Goal: Task Accomplishment & Management: Use online tool/utility

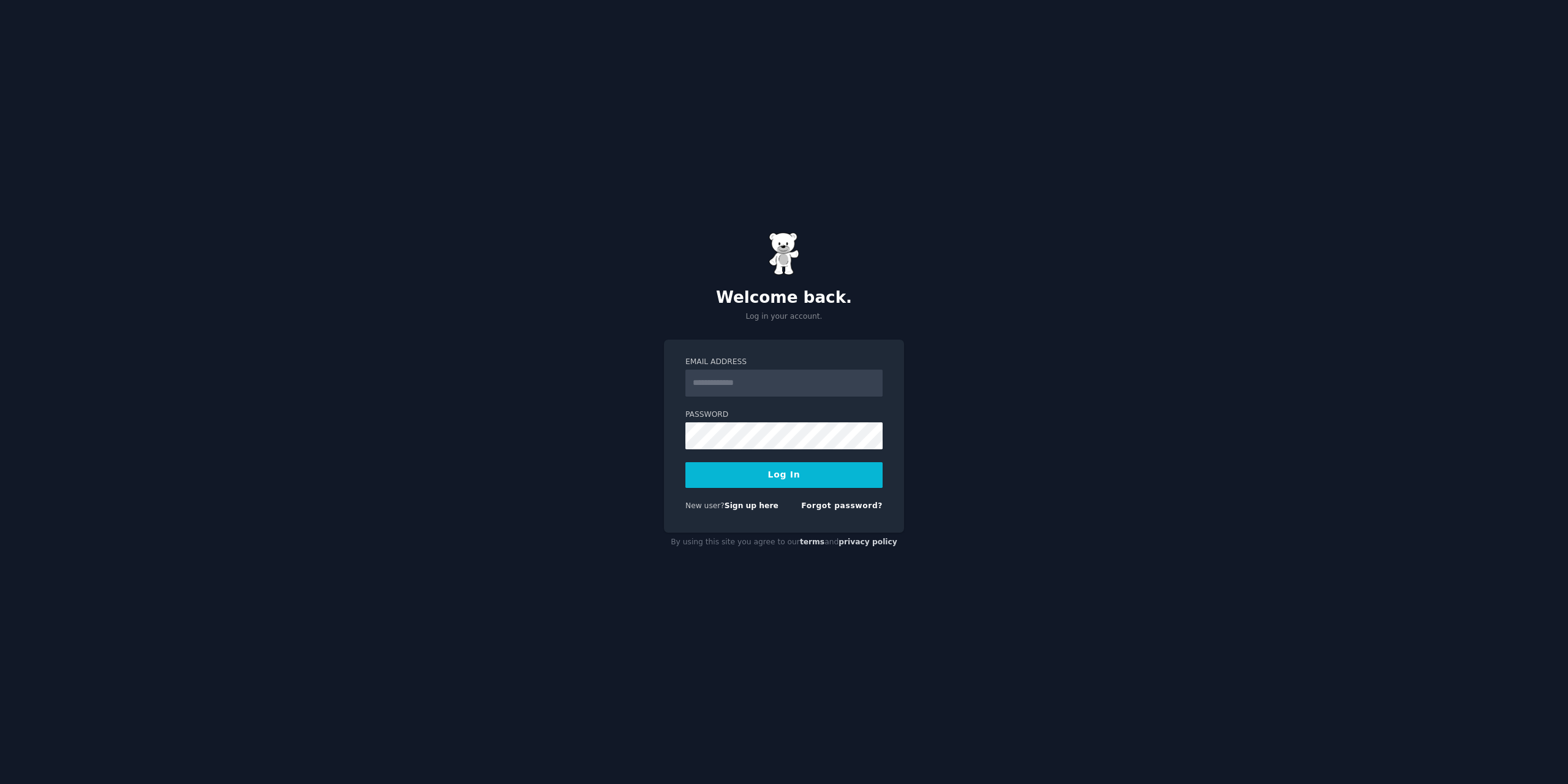
click at [745, 379] on input "Email Address" at bounding box center [784, 383] width 197 height 27
drag, startPoint x: 746, startPoint y: 382, endPoint x: 539, endPoint y: 412, distance: 209.2
click at [579, 400] on div "**********" at bounding box center [784, 392] width 1568 height 784
type input "**********"
click at [644, 445] on div "**********" at bounding box center [784, 392] width 1568 height 784
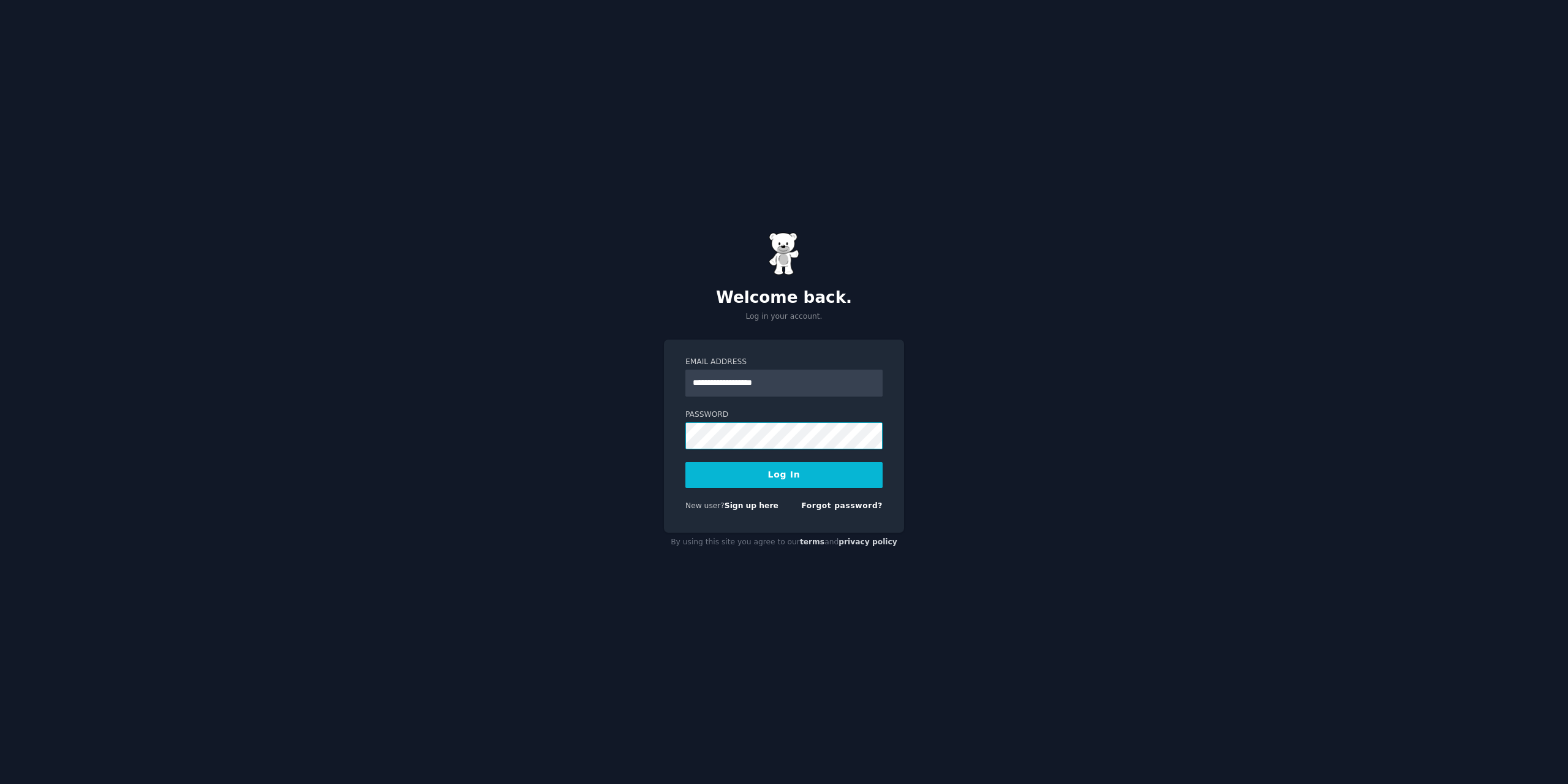
click at [686, 462] on button "Log In" at bounding box center [784, 475] width 197 height 26
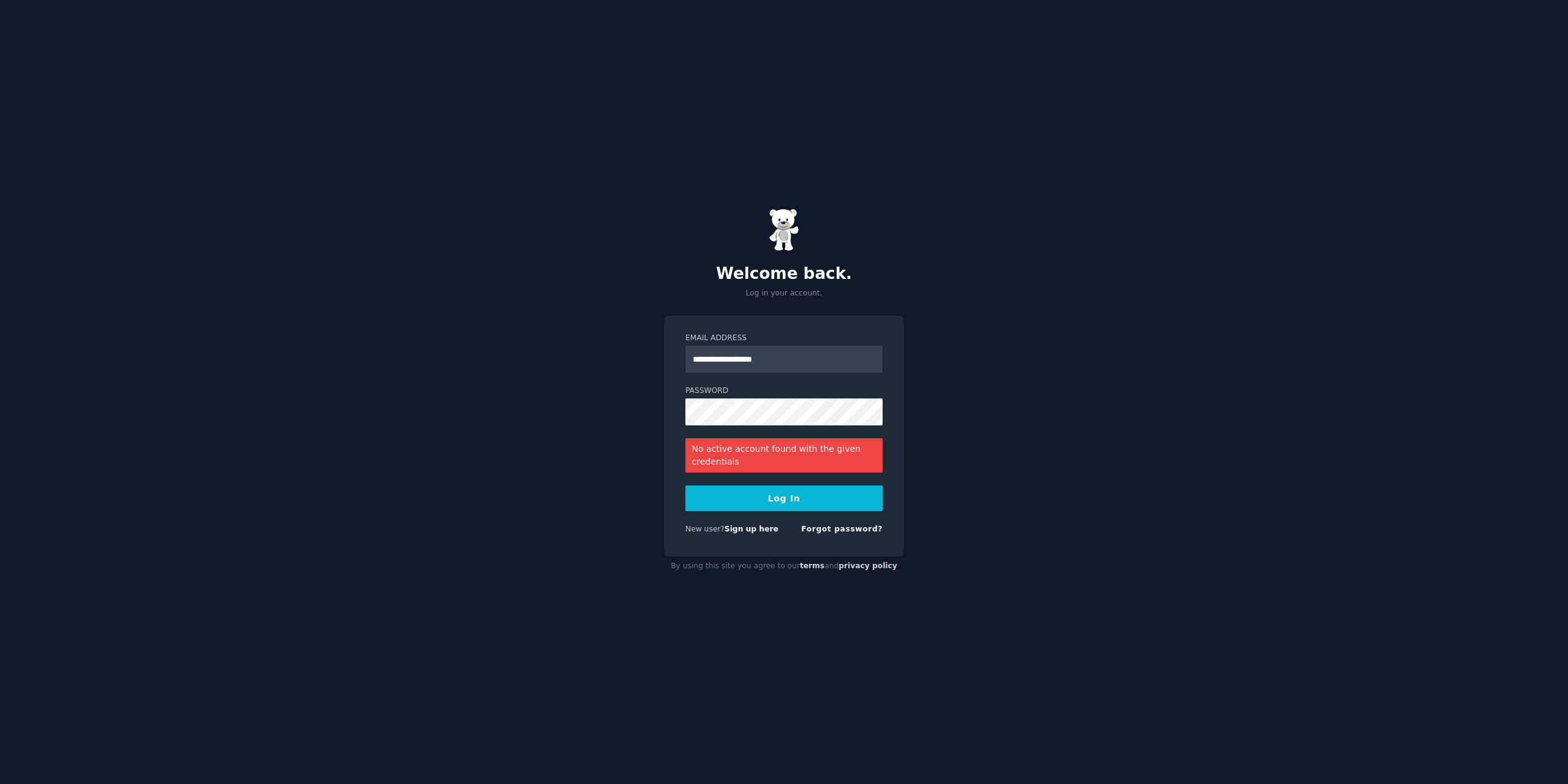
click at [776, 497] on button "Log In" at bounding box center [784, 498] width 197 height 26
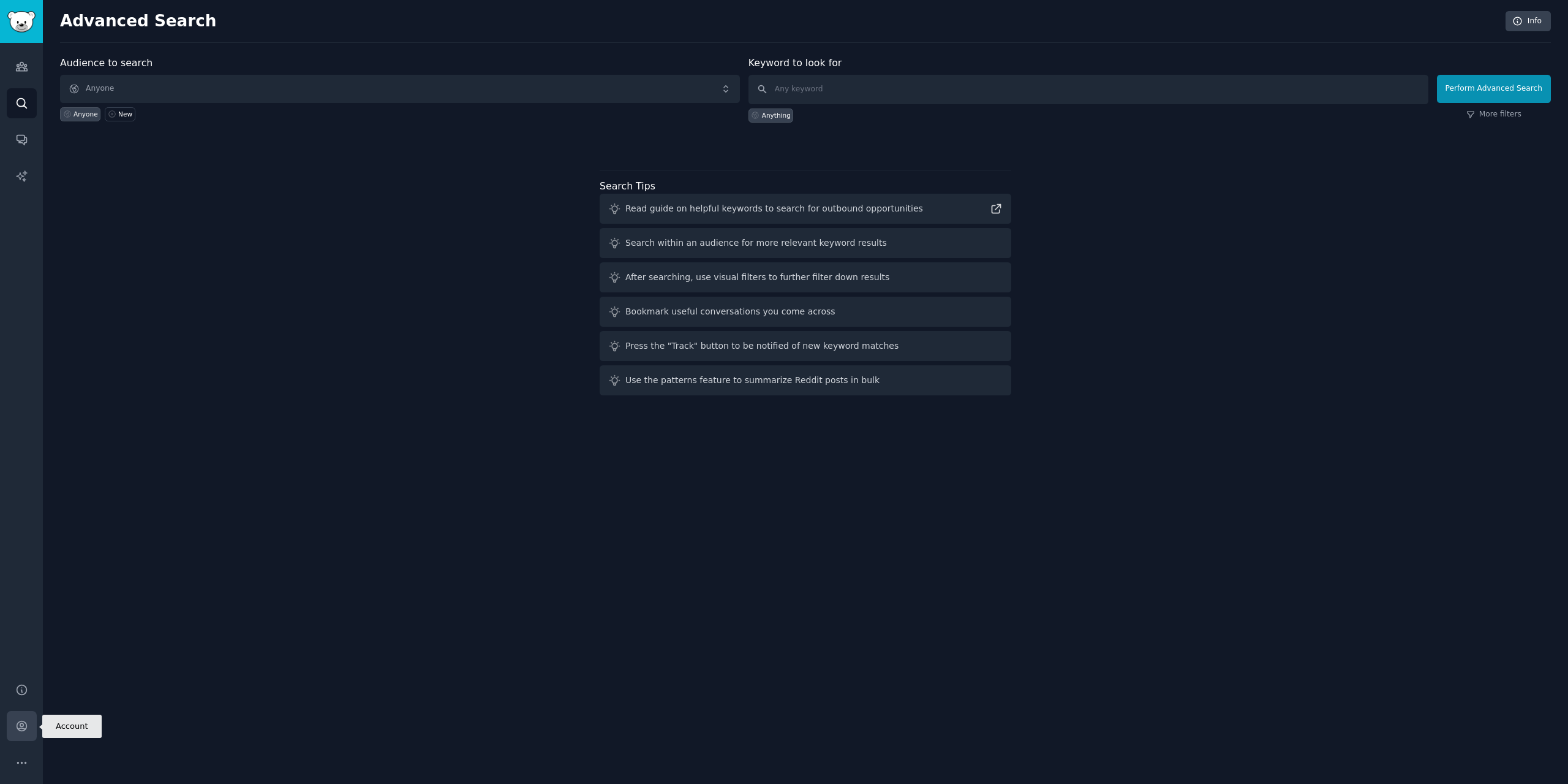
click at [19, 720] on icon "Sidebar" at bounding box center [21, 726] width 13 height 13
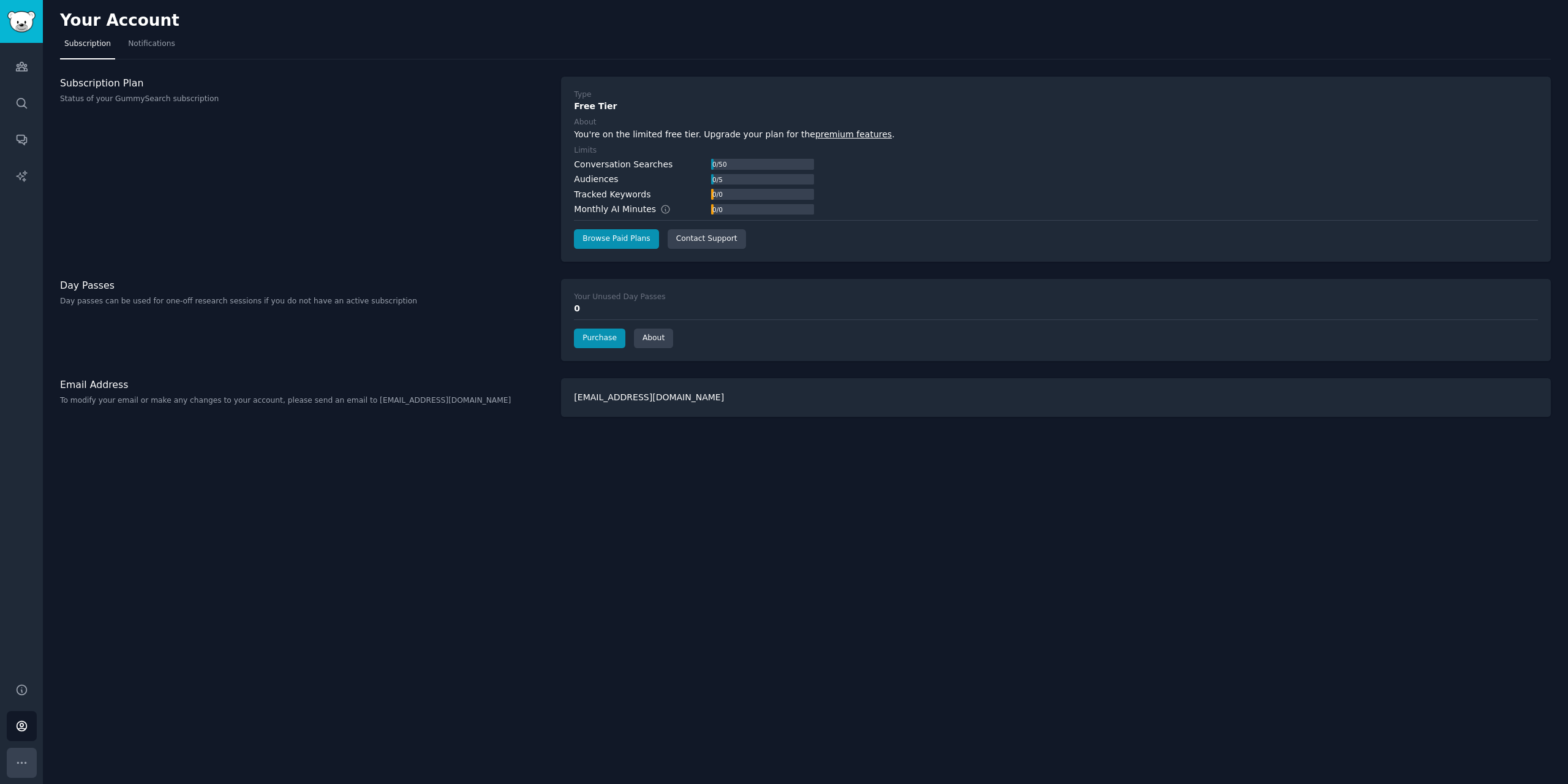
click at [19, 761] on icon "Sidebar" at bounding box center [21, 763] width 13 height 13
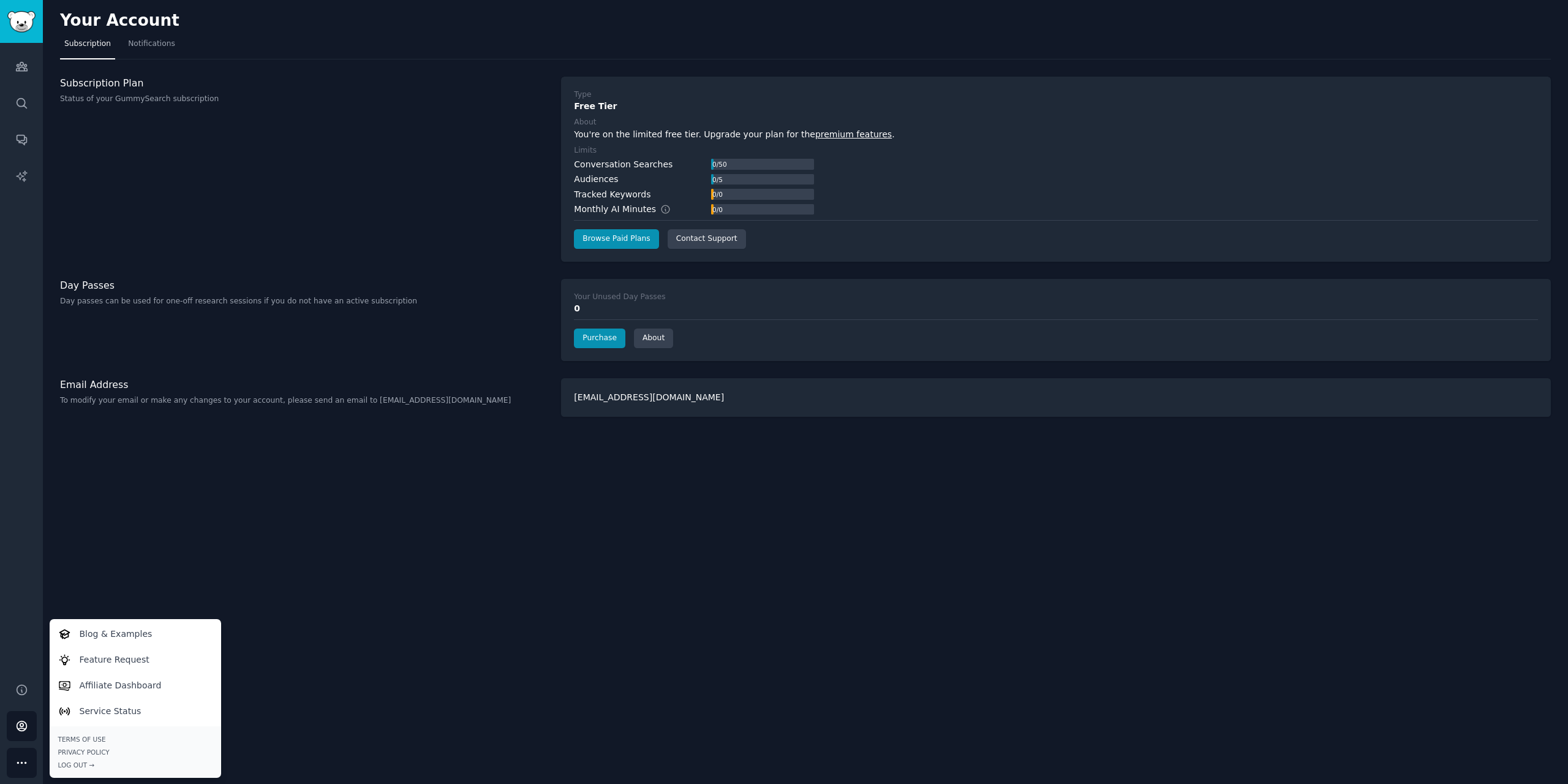
click at [343, 643] on div "Your Account Subscription Notifications Subscription Plan Status of your GummyS…" at bounding box center [806, 392] width 1526 height 784
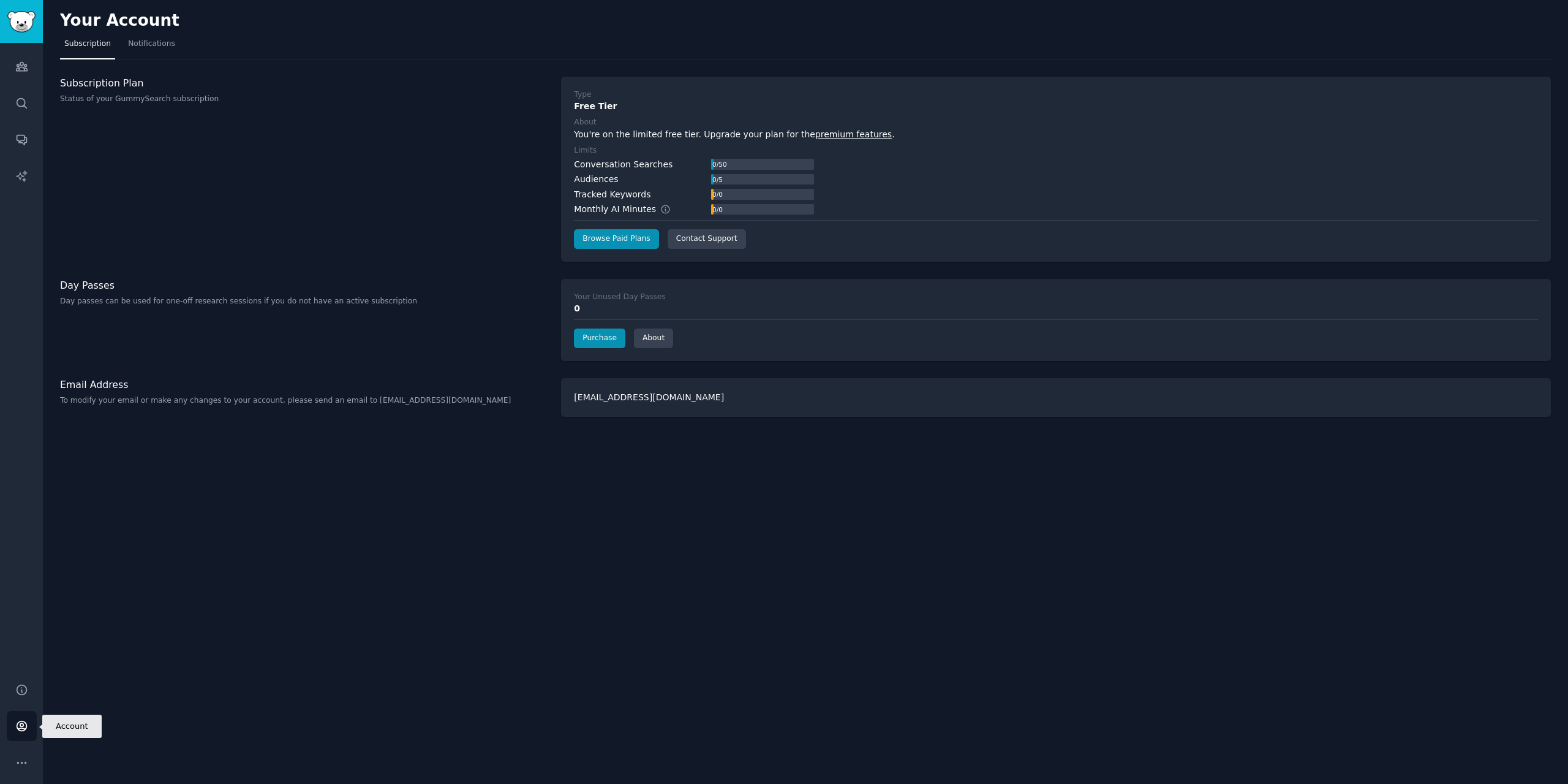
click at [24, 724] on icon "Sidebar" at bounding box center [21, 726] width 13 height 13
click at [23, 63] on icon "Sidebar" at bounding box center [21, 67] width 11 height 9
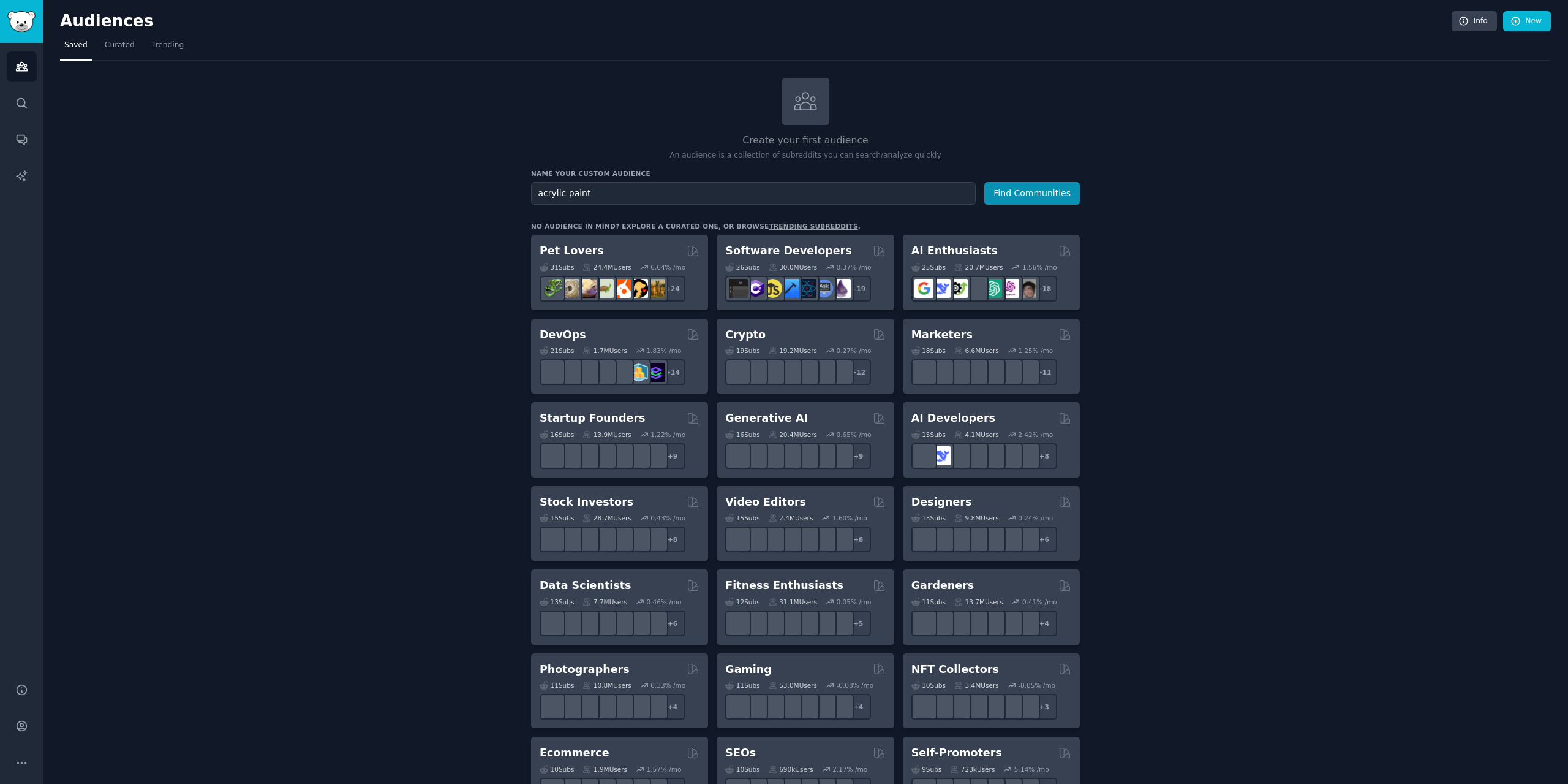
type input "acrylic paint"
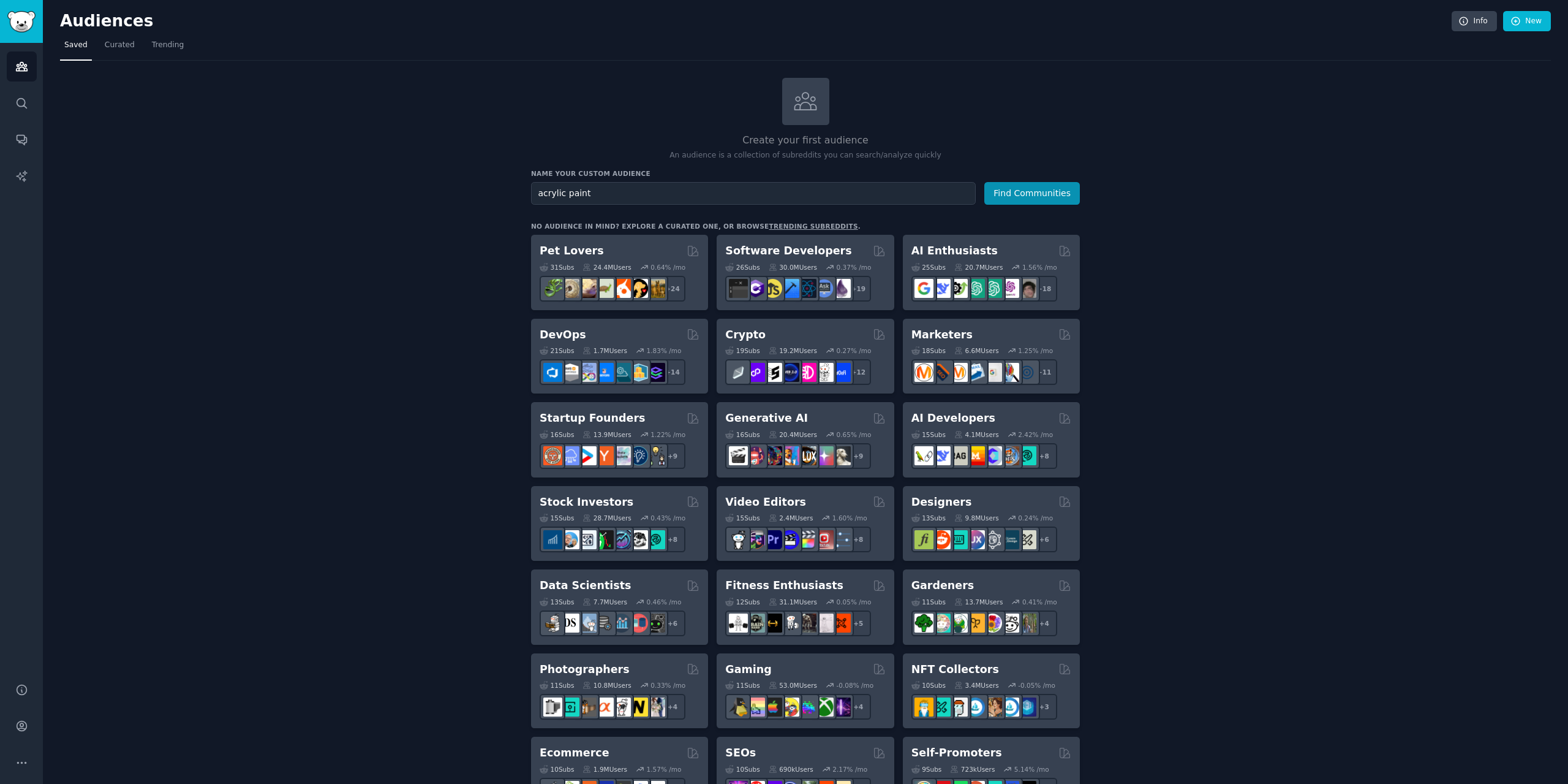
click at [984, 182] on button "Find Communities" at bounding box center [1032, 194] width 95 height 23
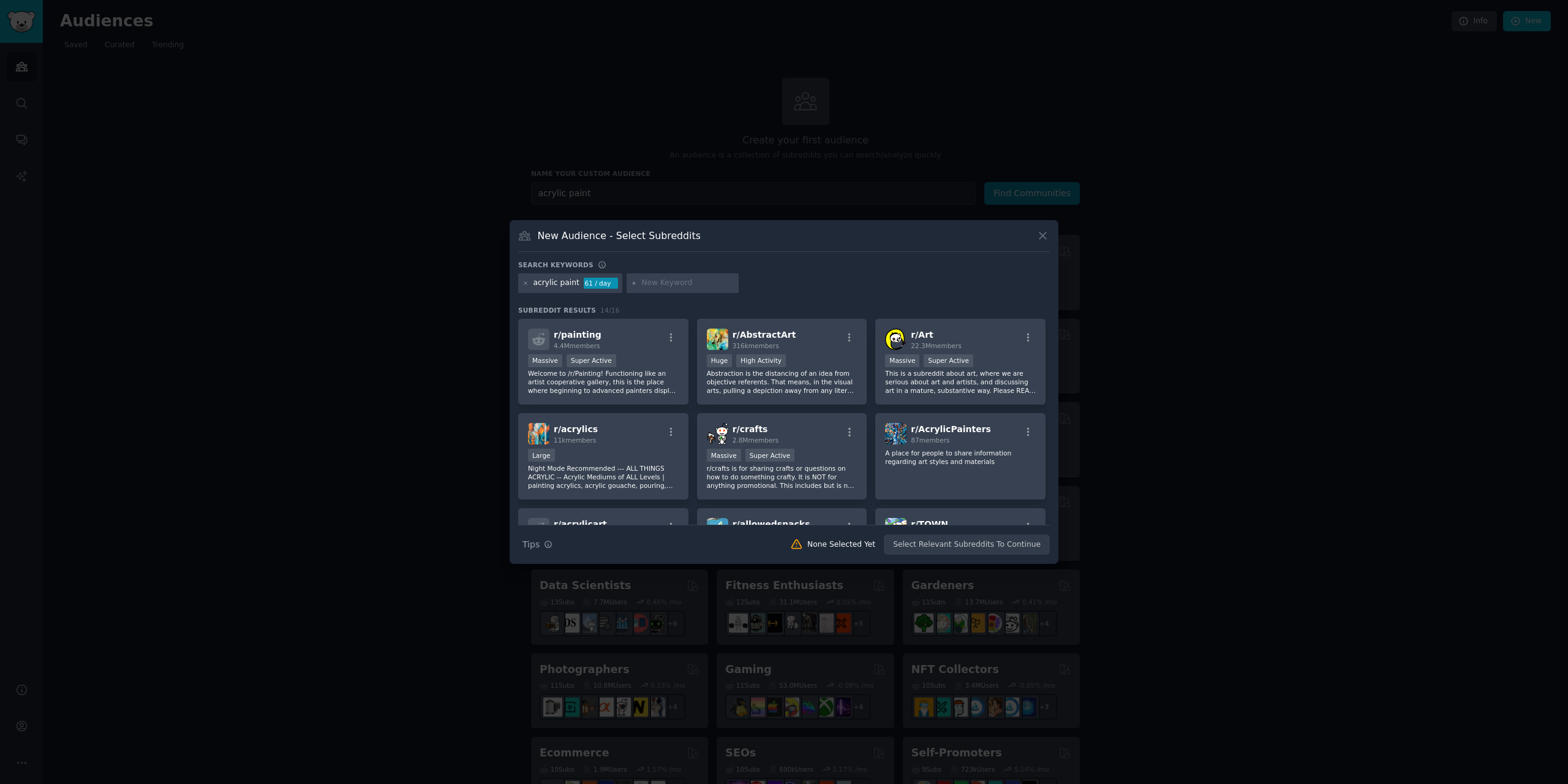
click at [631, 301] on div "Search keywords acrylic paint 61 / day Subreddit Results 14 / 16 r/ painting 4.…" at bounding box center [784, 408] width 532 height 295
click at [641, 285] on input "text" at bounding box center [687, 283] width 93 height 11
click at [666, 301] on div "Search keywords acrylic paint 61 / day Subreddit Results 14 / 16 r/ painting 4.…" at bounding box center [784, 408] width 532 height 295
click at [620, 343] on div "r/ painting 4.4M members" at bounding box center [603, 339] width 151 height 21
click at [1000, 349] on div "r/ Art 22.3M members" at bounding box center [960, 339] width 151 height 21
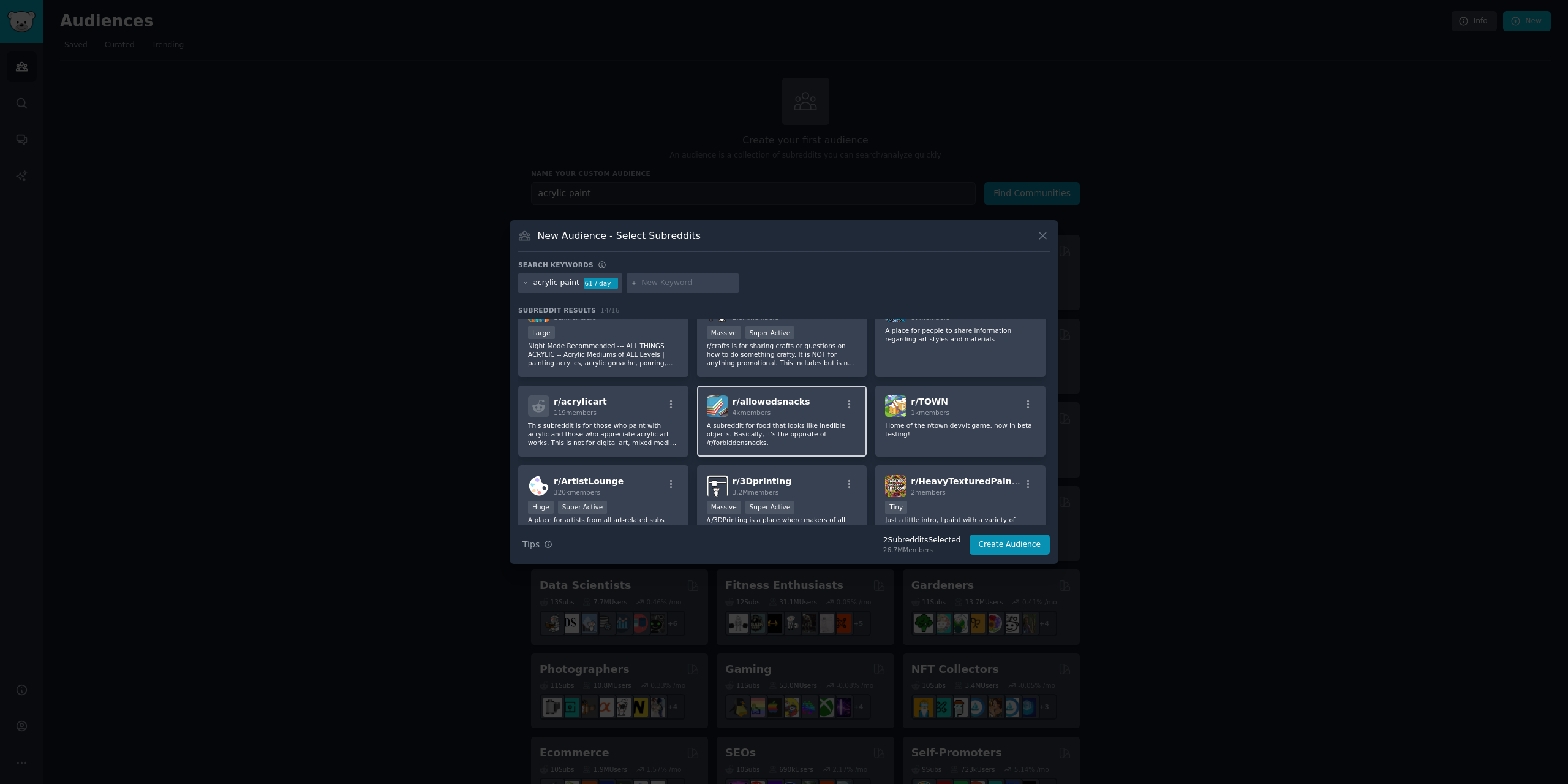
scroll to position [184, 0]
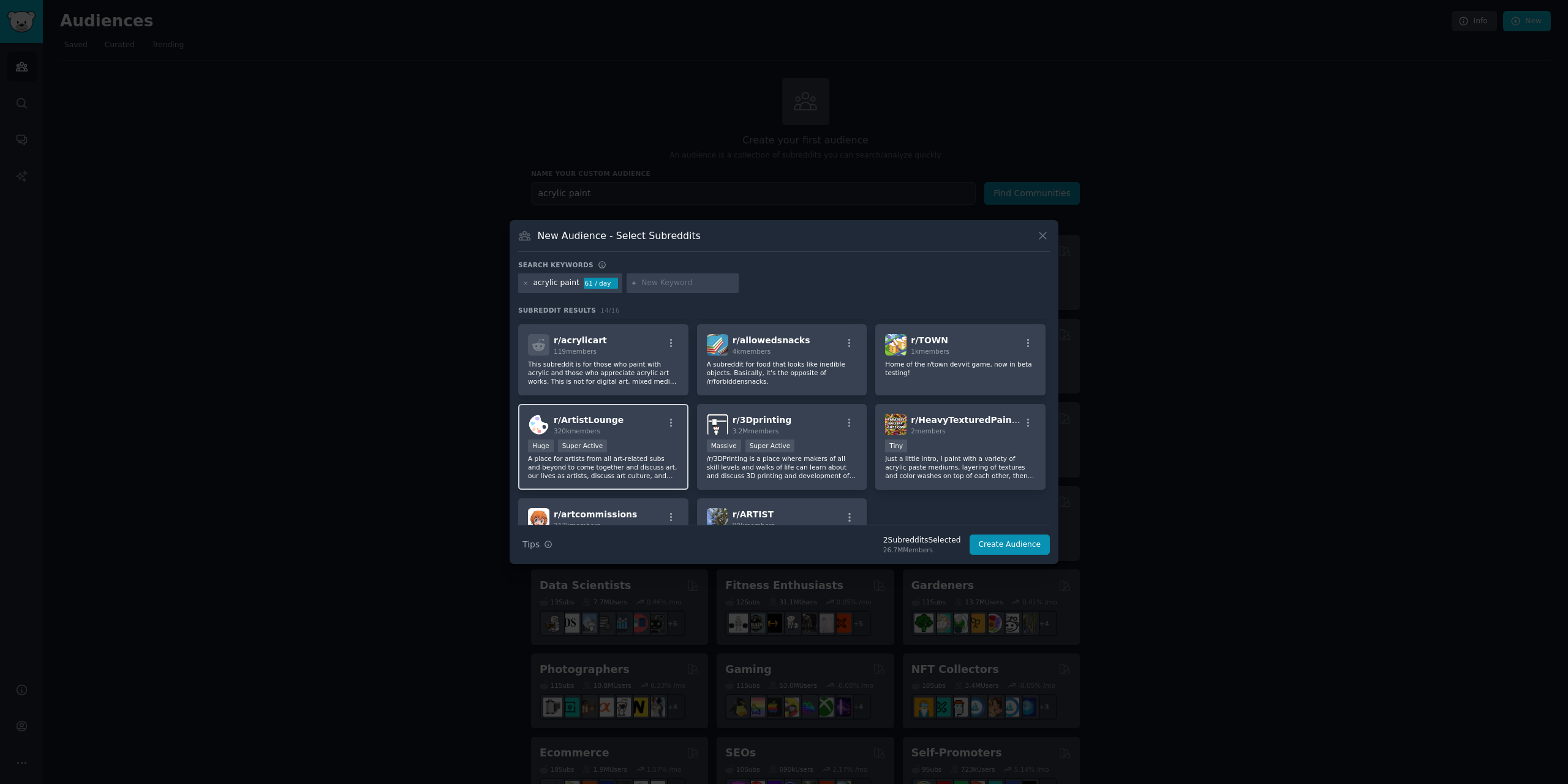
click at [610, 426] on h2 "r/ ArtistLounge 320k members" at bounding box center [588, 424] width 70 height 21
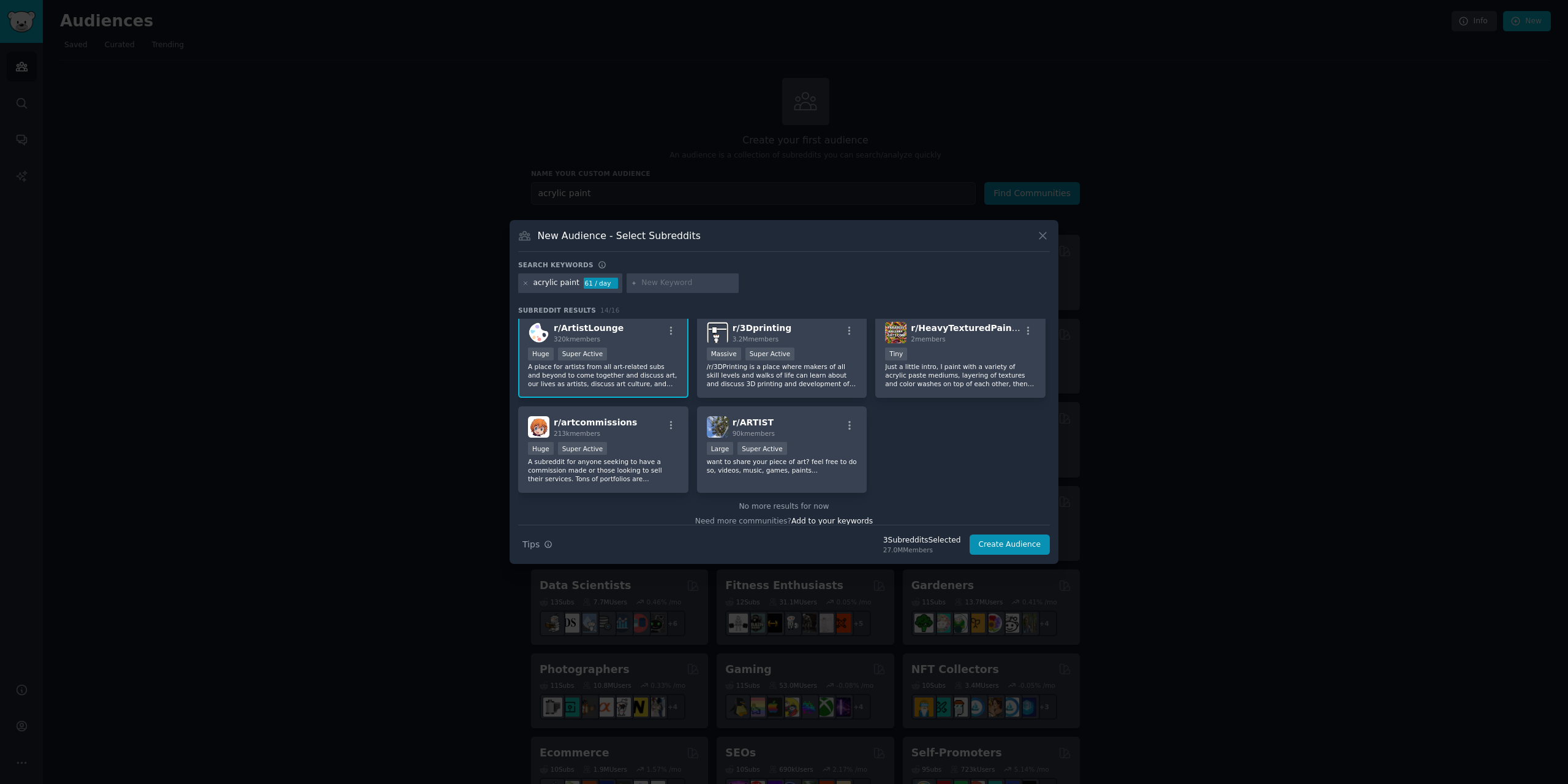
scroll to position [287, 0]
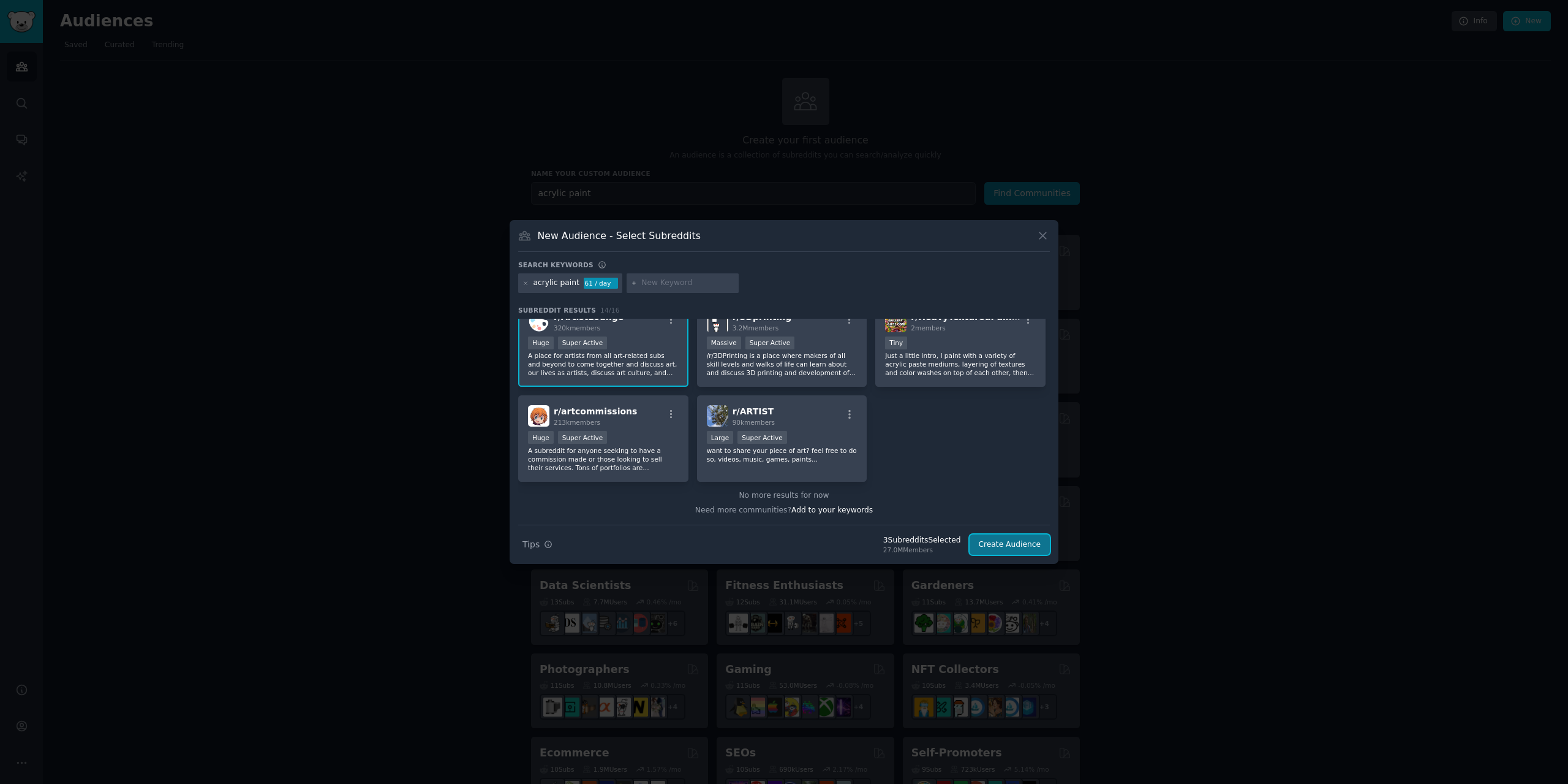
click at [1015, 544] on button "Create Audience" at bounding box center [1011, 545] width 81 height 21
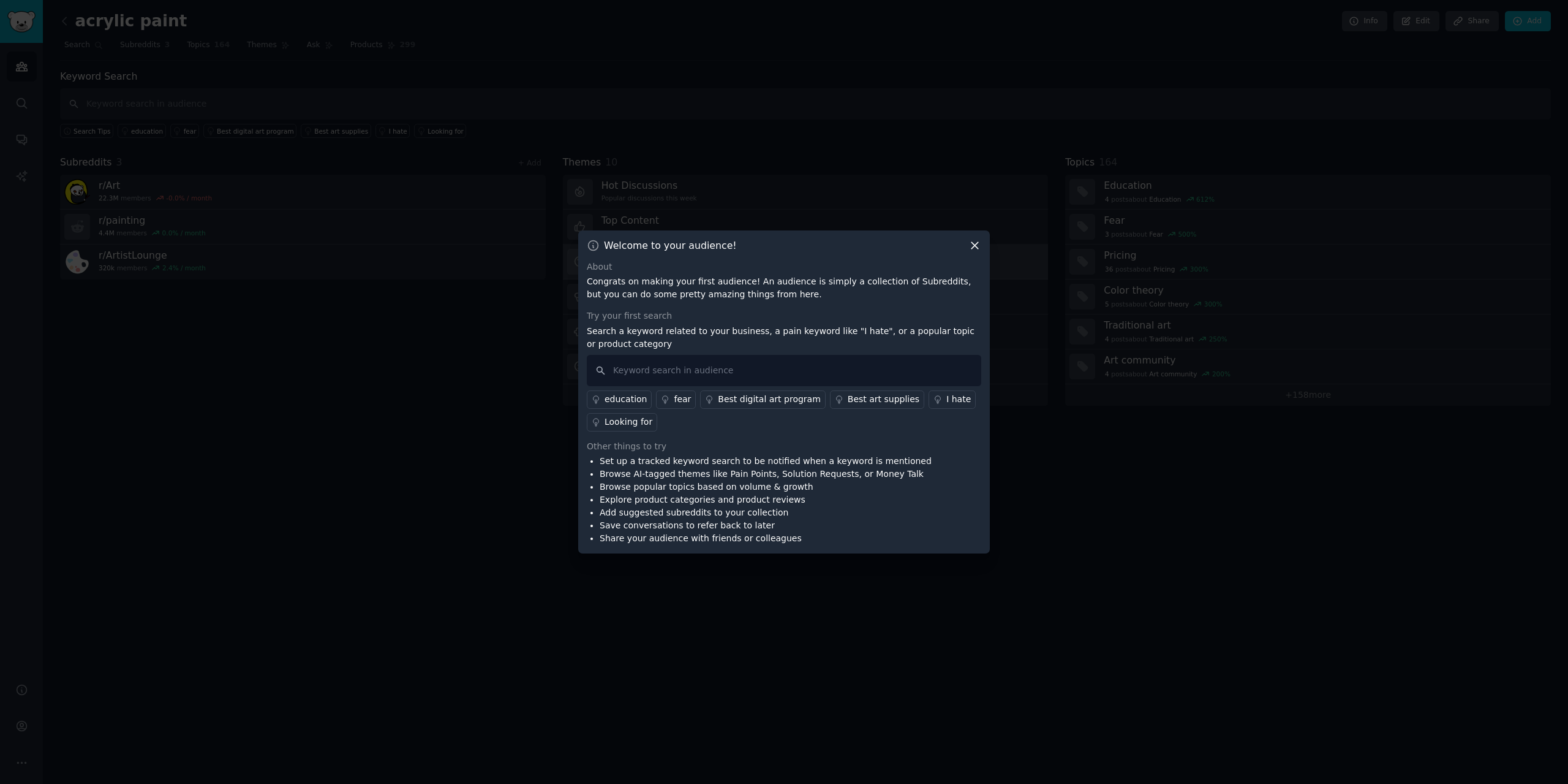
click at [972, 244] on icon at bounding box center [974, 245] width 13 height 13
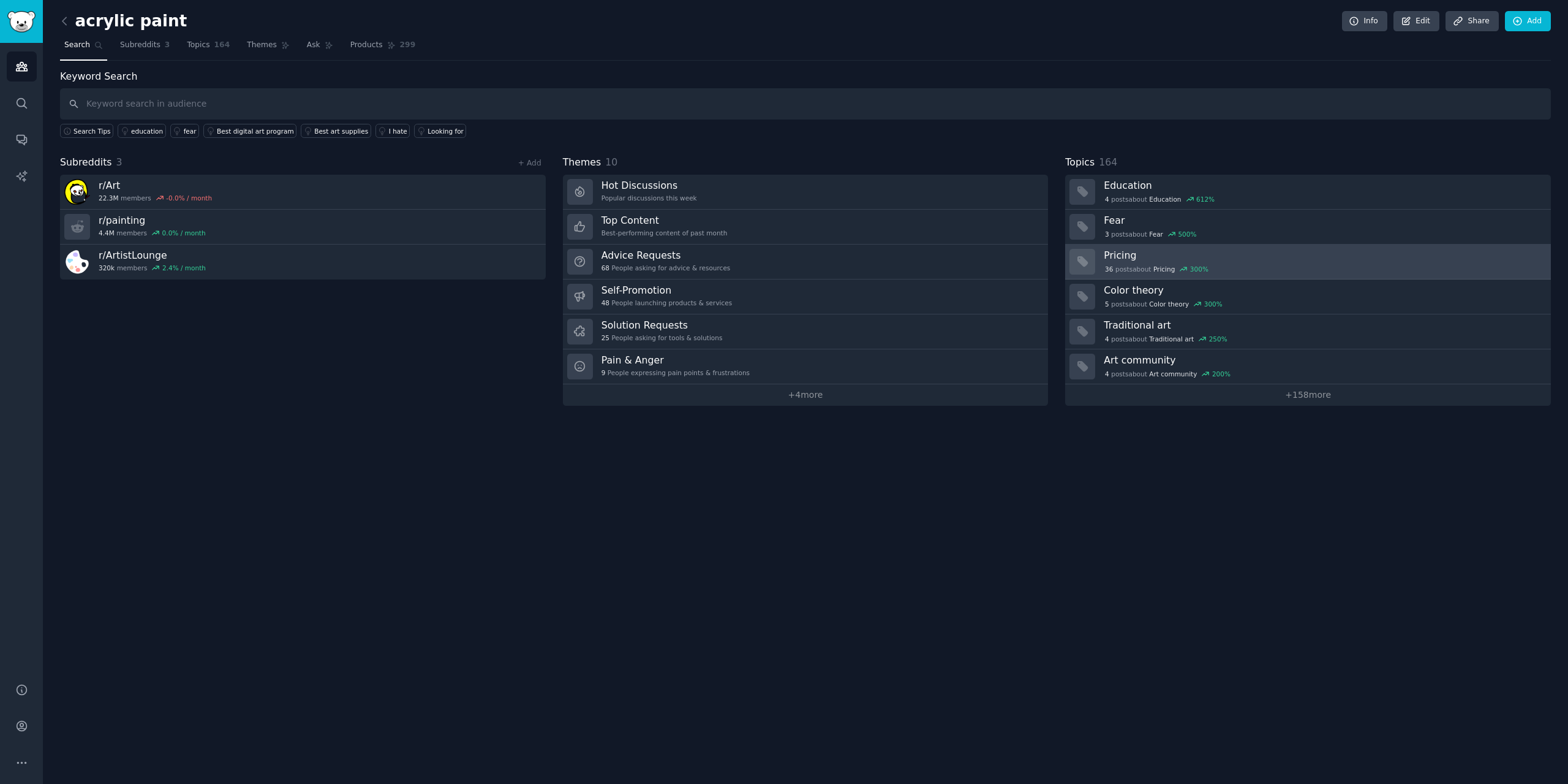
click at [1210, 262] on div "36 post s about Pricing 300 %" at bounding box center [1323, 268] width 438 height 13
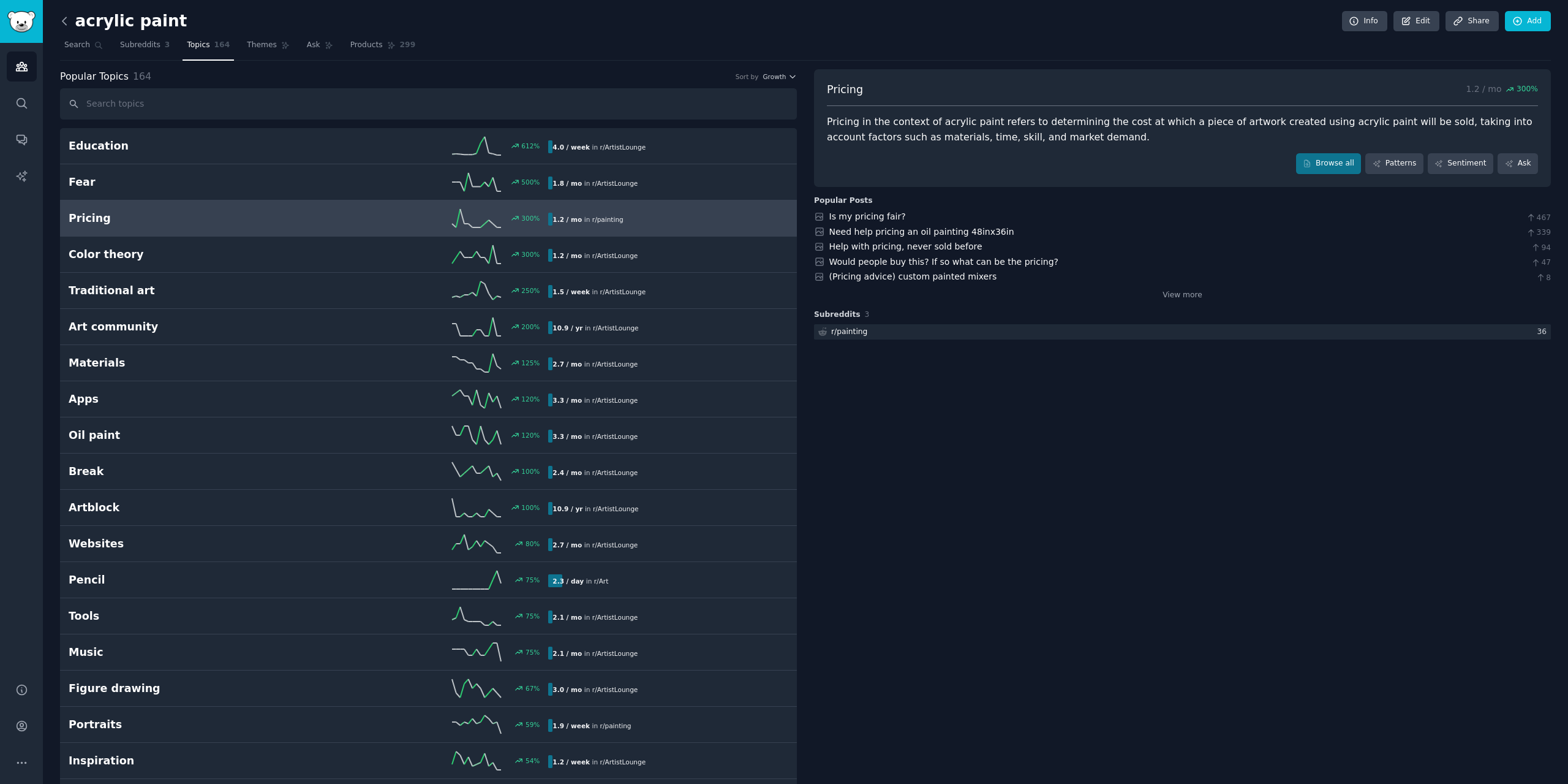
click at [63, 23] on icon at bounding box center [64, 21] width 13 height 13
